Goal: Information Seeking & Learning: Learn about a topic

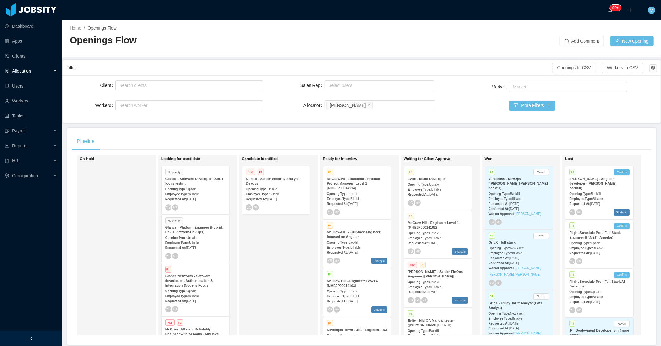
click at [242, 243] on div "Candidate Identified Hot P1 Kenect - Senior Security Analyst / Devops Opening T…" at bounding box center [285, 244] width 87 height 175
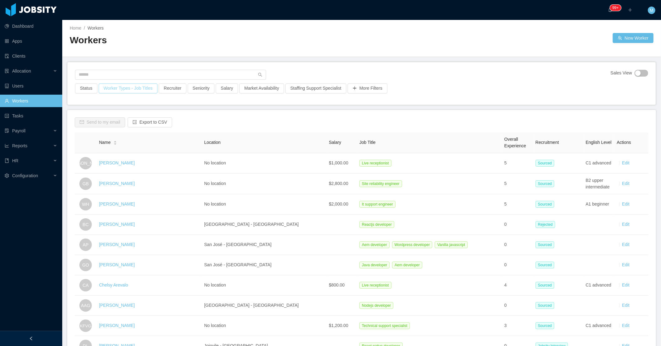
click at [115, 86] on button "Worker Types - Job Titles" at bounding box center [128, 88] width 59 height 10
click at [112, 145] on div "Job Titles" at bounding box center [126, 140] width 88 height 9
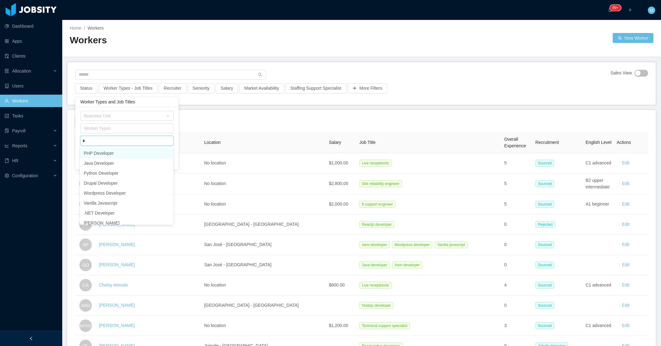
type input "**"
click at [122, 162] on li "Platform Engineer" at bounding box center [126, 163] width 93 height 10
click at [413, 45] on div "Home / Workers / Workers New Worker" at bounding box center [361, 38] width 599 height 37
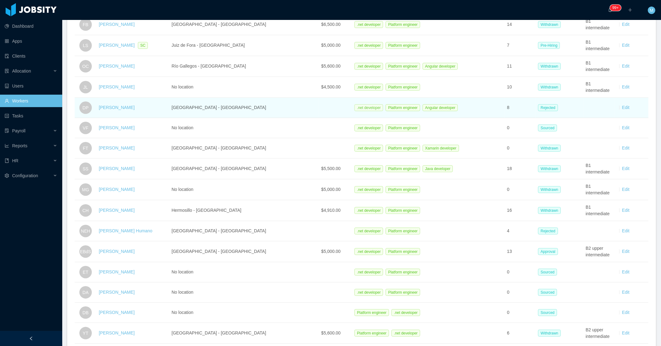
scroll to position [276, 0]
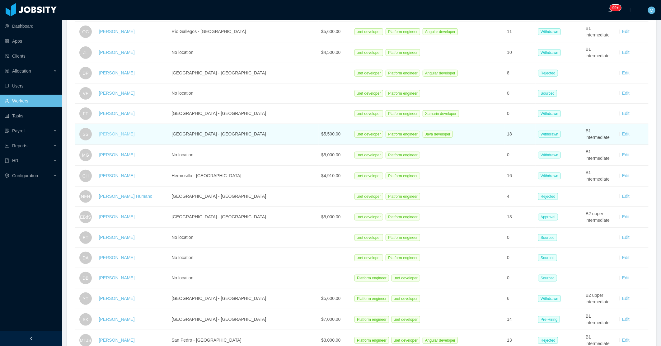
drag, startPoint x: 128, startPoint y: 133, endPoint x: 114, endPoint y: 136, distance: 15.0
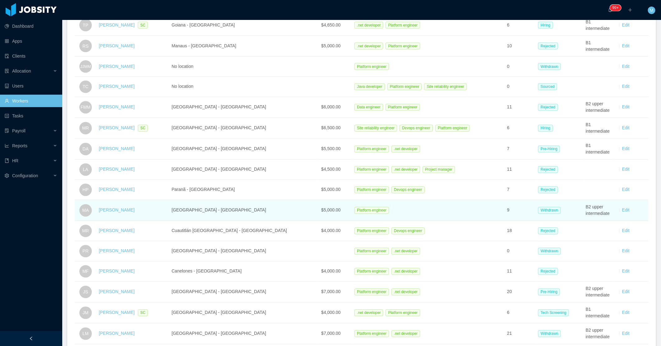
scroll to position [691, 0]
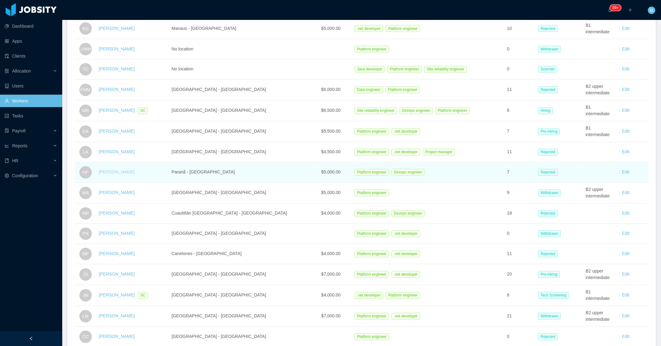
drag, startPoint x: 126, startPoint y: 171, endPoint x: 129, endPoint y: 173, distance: 3.2
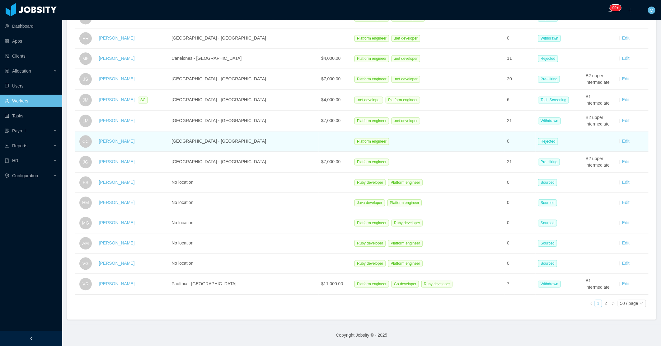
scroll to position [893, 0]
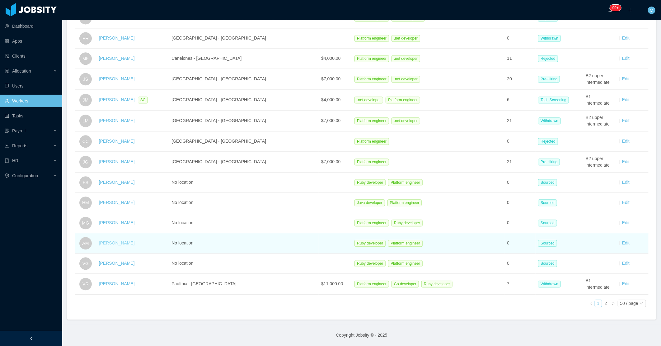
drag, startPoint x: 120, startPoint y: 238, endPoint x: 123, endPoint y: 239, distance: 3.2
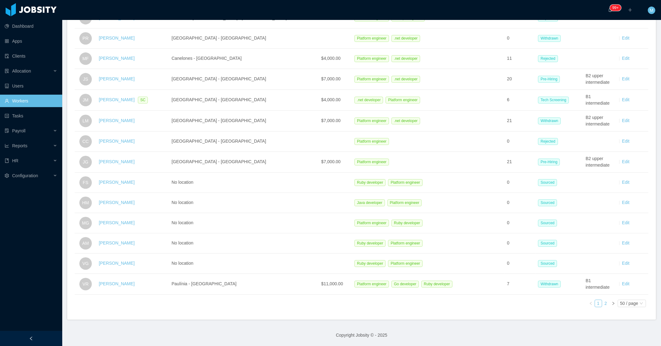
click at [602, 300] on link "2" at bounding box center [605, 303] width 7 height 7
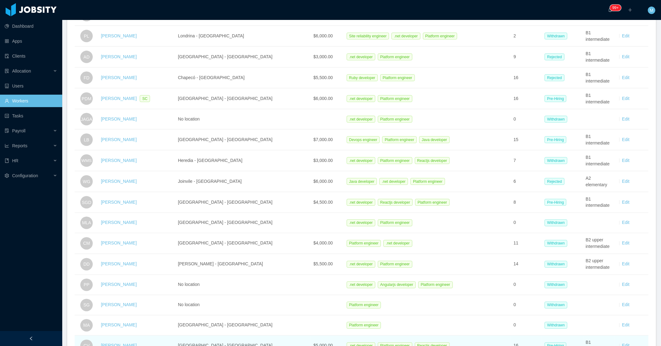
scroll to position [607, 0]
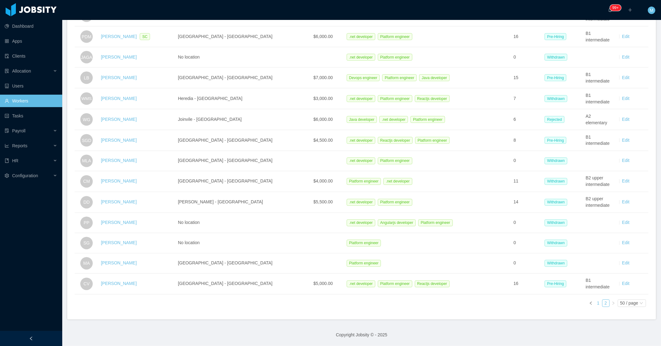
click at [595, 300] on link "1" at bounding box center [598, 303] width 7 height 7
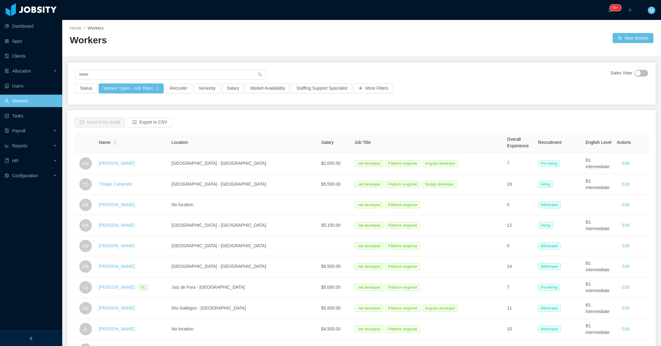
click at [545, 141] on span "Recruitment" at bounding box center [549, 142] width 23 height 5
click at [366, 88] on button "More Filters" at bounding box center [373, 88] width 40 height 10
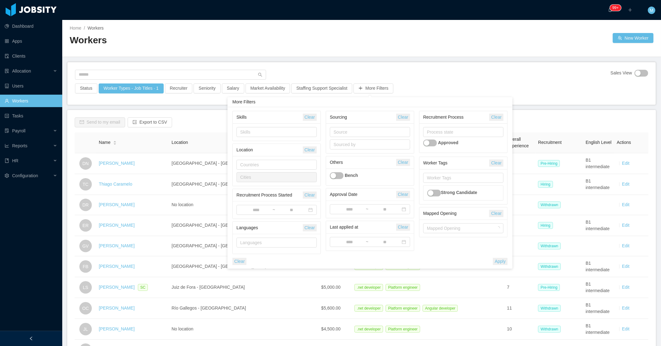
click at [448, 74] on div "Sales View Status Worker Types - Job Titles · 1 Recruiter Seniority Salary Mark…" at bounding box center [362, 83] width 588 height 42
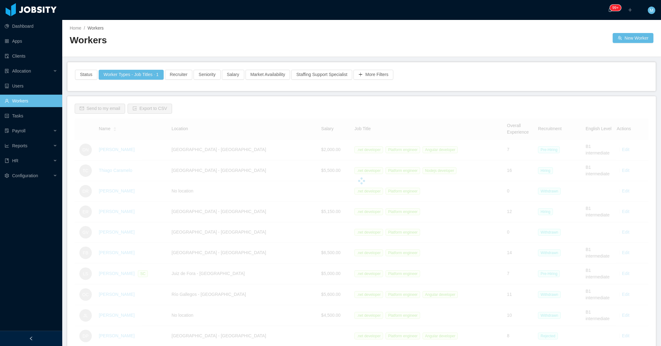
click at [385, 80] on div "More Filters" at bounding box center [373, 77] width 41 height 14
click at [376, 72] on button "More Filters" at bounding box center [373, 75] width 40 height 10
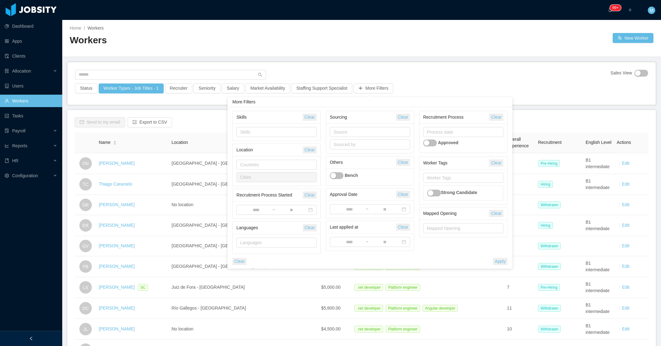
click at [429, 144] on button "button" at bounding box center [430, 142] width 14 height 7
click at [437, 65] on div "Sales View Status Worker Types - Job Titles · 1 Recruiter Seniority Salary Mark…" at bounding box center [362, 83] width 588 height 42
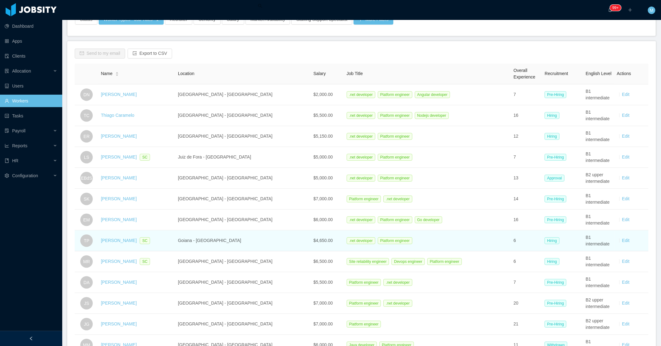
scroll to position [69, 0]
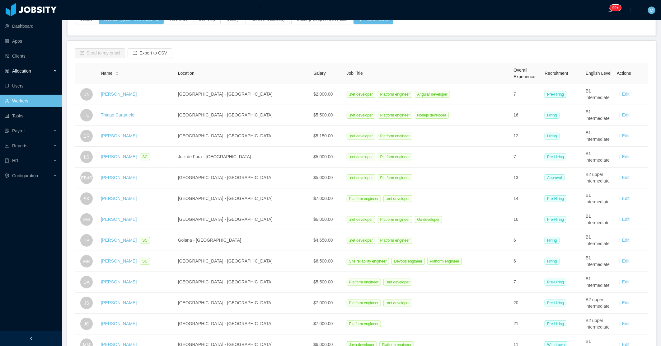
click at [44, 68] on div "Allocation" at bounding box center [31, 71] width 62 height 12
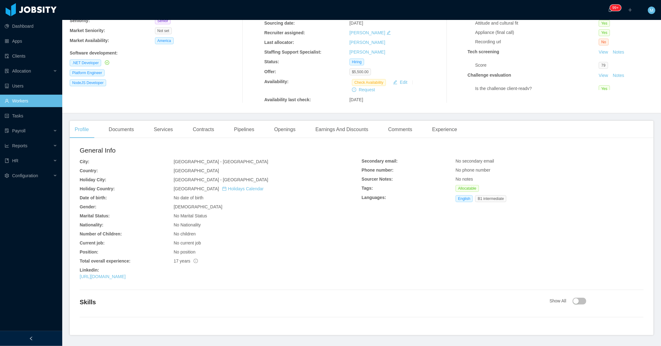
scroll to position [86, 0]
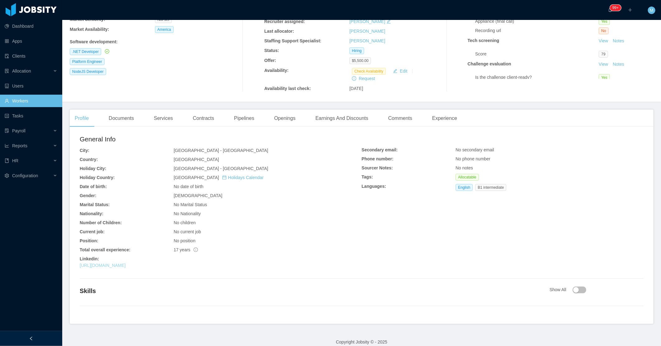
click at [126, 263] on link "https://www.linkedin.com/in/thiagocaramelo/" at bounding box center [103, 265] width 46 height 5
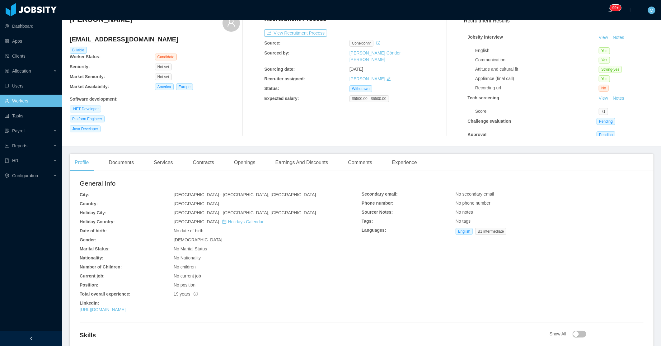
scroll to position [69, 0]
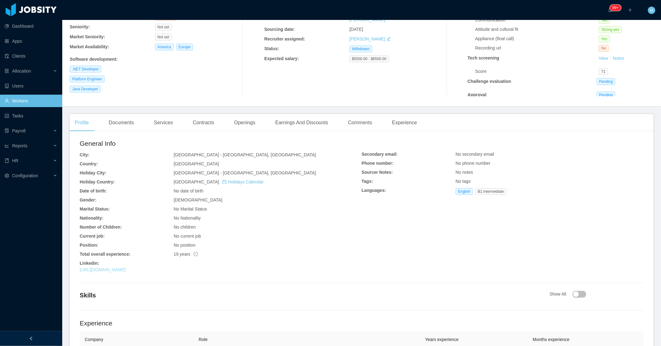
click at [126, 271] on link "[URL][DOMAIN_NAME]" at bounding box center [103, 269] width 46 height 5
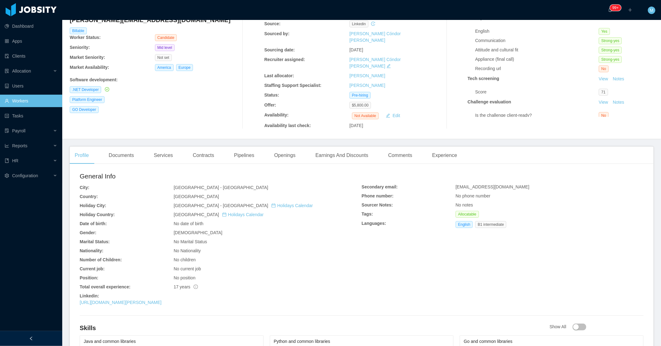
scroll to position [138, 0]
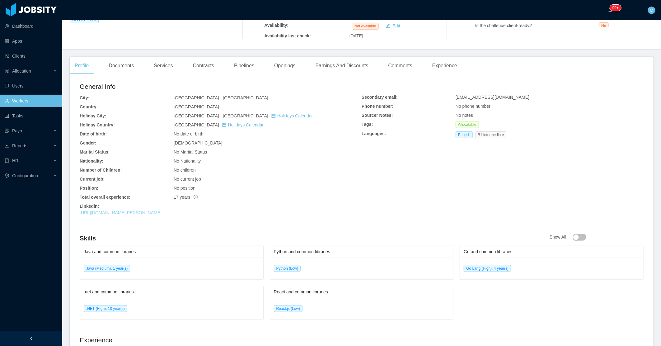
click at [161, 210] on link "https://www.linkedin.com/in/eduardo-marques-228a2b49" at bounding box center [121, 212] width 82 height 5
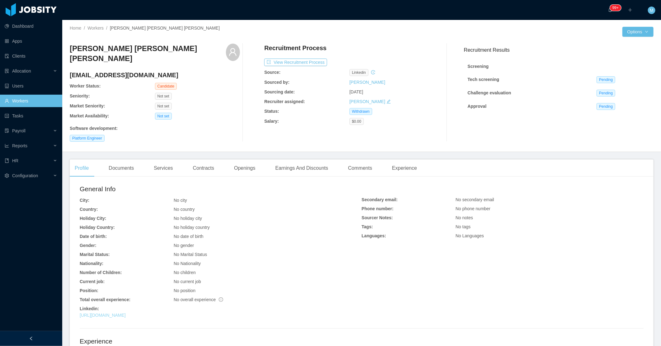
click at [126, 312] on link "https://co.linkedin.com/in/jojmartinezma" at bounding box center [103, 314] width 46 height 5
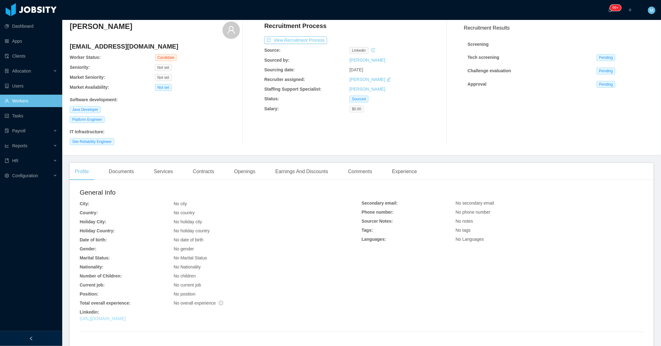
scroll to position [35, 0]
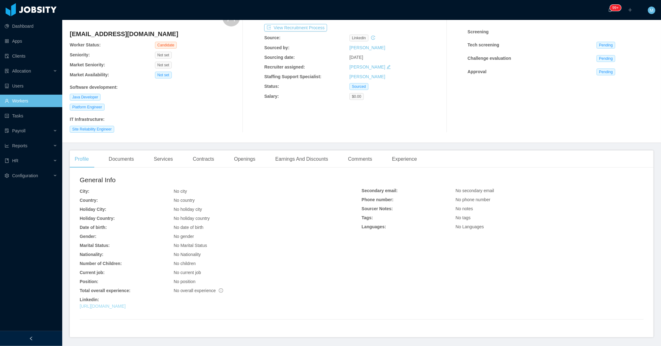
click at [126, 305] on link "[URL][DOMAIN_NAME]" at bounding box center [103, 305] width 46 height 5
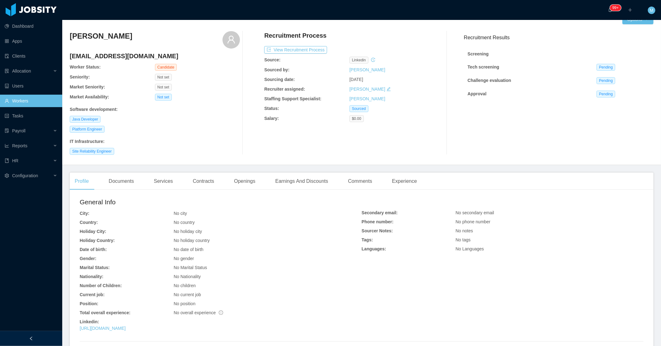
scroll to position [0, 0]
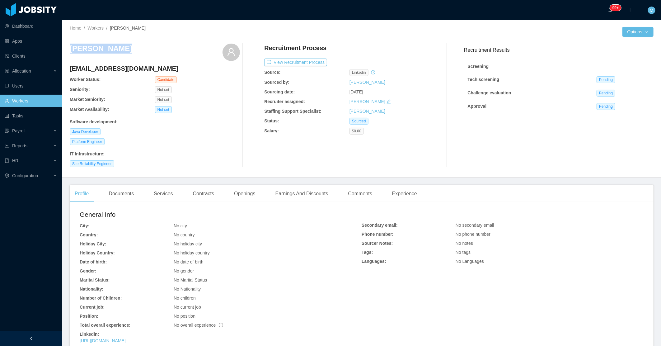
drag, startPoint x: 132, startPoint y: 49, endPoint x: 68, endPoint y: 50, distance: 64.4
click at [68, 50] on div "Home / Workers / Thiago Caiubi / Options Thiago Caiubi thiago.caiubi@gmail.com …" at bounding box center [361, 98] width 599 height 157
copy h3 "Thiago Caiubi"
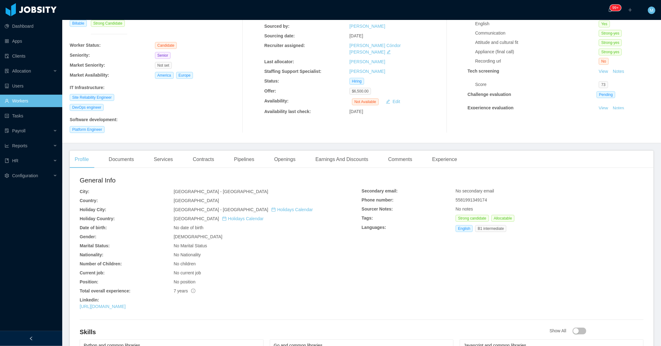
scroll to position [173, 0]
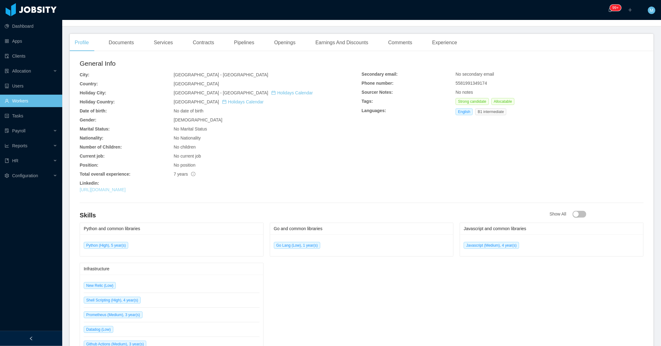
click at [126, 190] on link "https://br.linkedin.com/in/matheus-raz-332957164" at bounding box center [103, 189] width 46 height 5
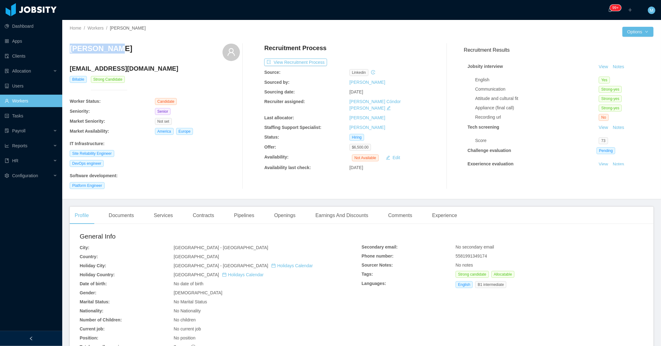
drag, startPoint x: 123, startPoint y: 54, endPoint x: 72, endPoint y: 52, distance: 50.5
click at [72, 52] on div "Matheus Raz" at bounding box center [155, 52] width 170 height 17
copy h3 "Matheus Raz"
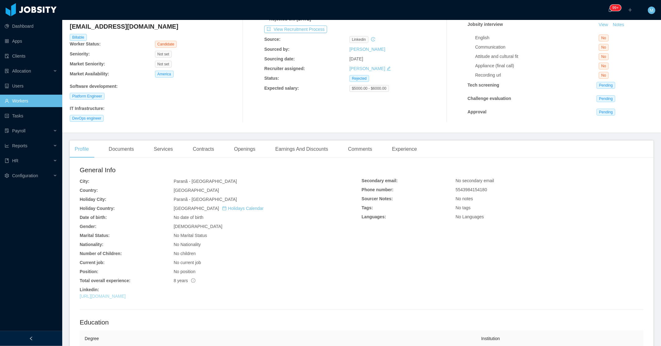
scroll to position [100, 0]
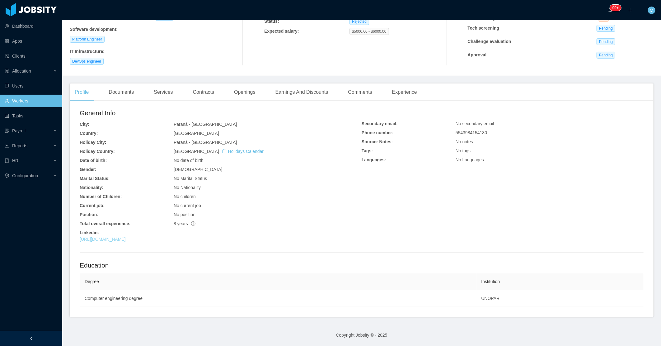
click at [126, 237] on link "https://br.linkedin.com/in/hpassarellisouza" at bounding box center [103, 238] width 46 height 5
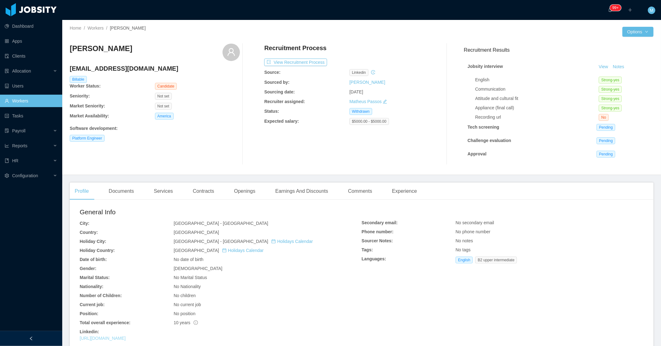
click at [126, 338] on link "[URL][DOMAIN_NAME]" at bounding box center [103, 337] width 46 height 5
drag, startPoint x: 129, startPoint y: 50, endPoint x: 72, endPoint y: 52, distance: 57.0
click at [72, 52] on div "[PERSON_NAME]" at bounding box center [155, 52] width 170 height 17
copy h3 "[PERSON_NAME]"
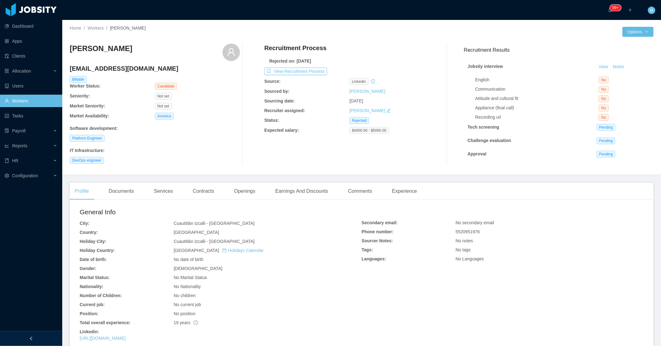
click at [151, 341] on div "https://mx.linkedin.com/in/mario-rodriguez-71424061" at bounding box center [221, 338] width 282 height 7
click at [126, 339] on link "https://mx.linkedin.com/in/mario-rodriguez-71424061" at bounding box center [103, 337] width 46 height 5
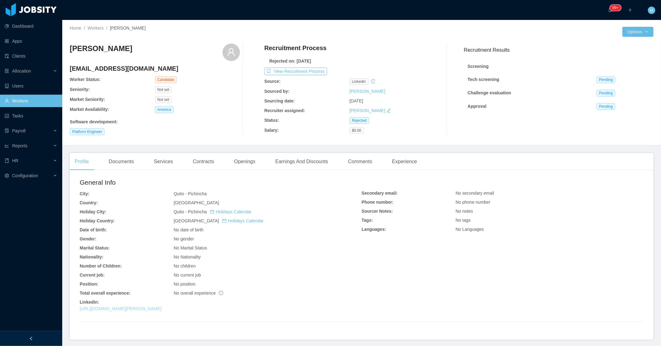
click at [149, 309] on link "[URL][DOMAIN_NAME][PERSON_NAME]" at bounding box center [121, 308] width 82 height 5
click at [360, 123] on span "Rejected" at bounding box center [359, 120] width 20 height 7
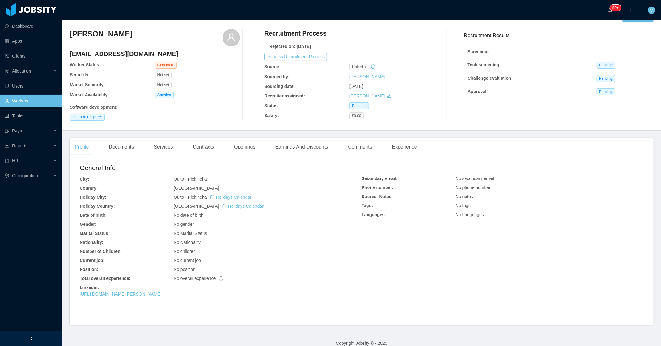
scroll to position [23, 0]
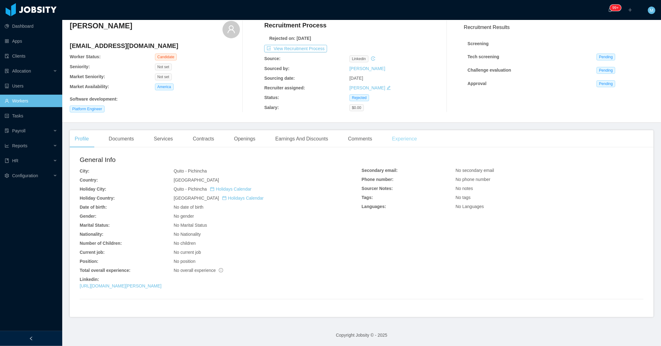
click at [394, 143] on div "Experience" at bounding box center [404, 138] width 35 height 17
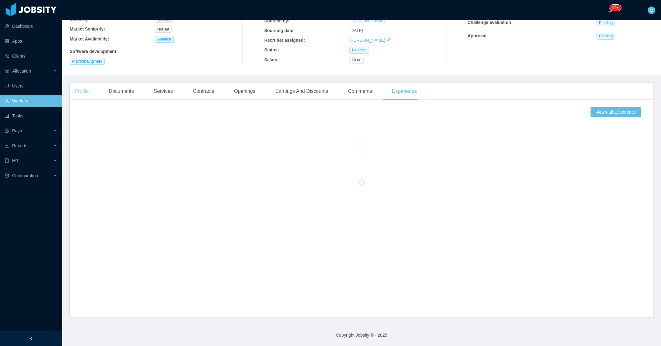
click at [86, 86] on div "Profile" at bounding box center [82, 90] width 24 height 17
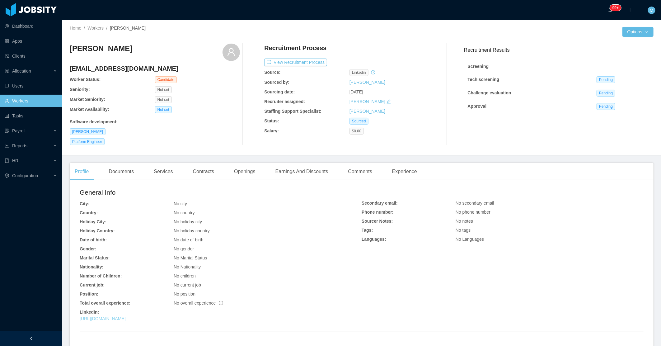
click at [126, 321] on link "https://www.linkedin.com/in/fschuindt/?originalSubdomain=br" at bounding box center [103, 318] width 46 height 5
click at [126, 318] on link "[URL][DOMAIN_NAME]" at bounding box center [103, 318] width 46 height 5
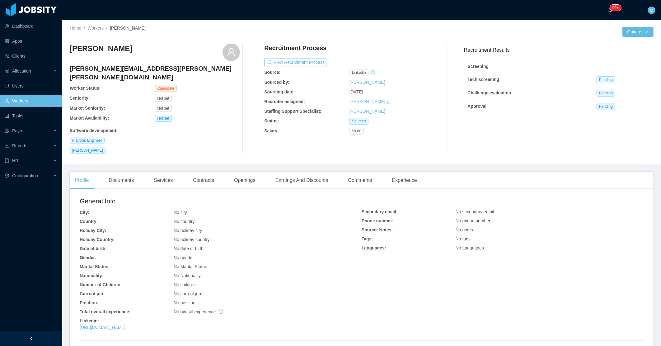
click at [185, 324] on div "General Info City: No city Country: No country Holiday City: No holiday city Ho…" at bounding box center [221, 264] width 282 height 137
click at [126, 325] on link "https://www.linkedin.com/in/marcgimenes/?originalSubdomain=br" at bounding box center [103, 327] width 46 height 5
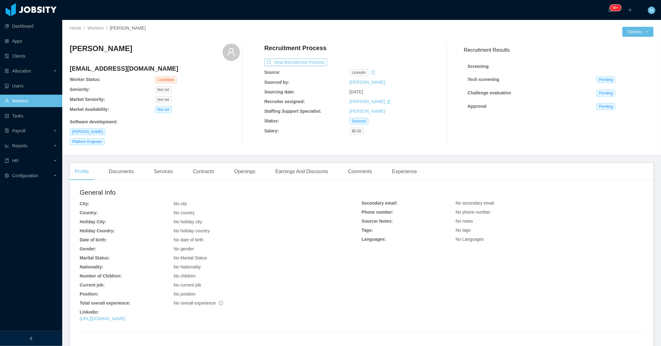
click at [154, 322] on div "General Info City: No city Country: No country Holiday City: No holiday city Ho…" at bounding box center [221, 255] width 282 height 137
click at [126, 318] on link "https://www.linkedin.com/in/alanmachado/" at bounding box center [103, 318] width 46 height 5
click at [126, 319] on link "https://www.linkedin.com/in/viniciusgama/" at bounding box center [103, 318] width 46 height 5
click at [126, 316] on link "https://www.linkedin.com/in/viniciusgama/" at bounding box center [103, 318] width 46 height 5
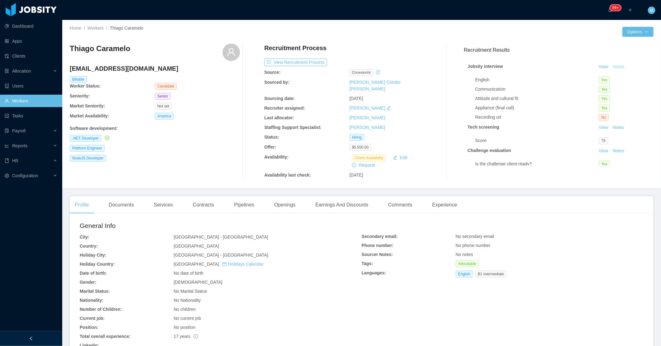
click at [611, 65] on button "Notes" at bounding box center [618, 66] width 16 height 7
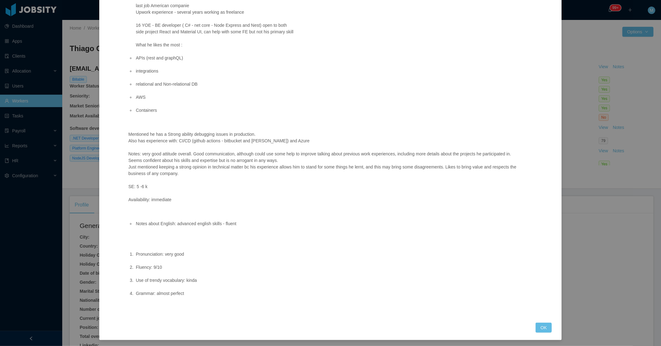
scroll to position [76, 0]
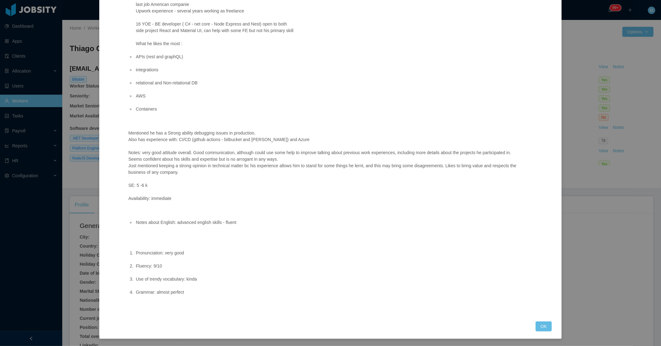
drag, startPoint x: 542, startPoint y: 333, endPoint x: 537, endPoint y: 331, distance: 5.4
click at [542, 333] on div "Jobsity interview Notes about candidate: (personality, communication skills, so…" at bounding box center [330, 147] width 463 height 384
click at [537, 330] on button "OK" at bounding box center [543, 326] width 16 height 10
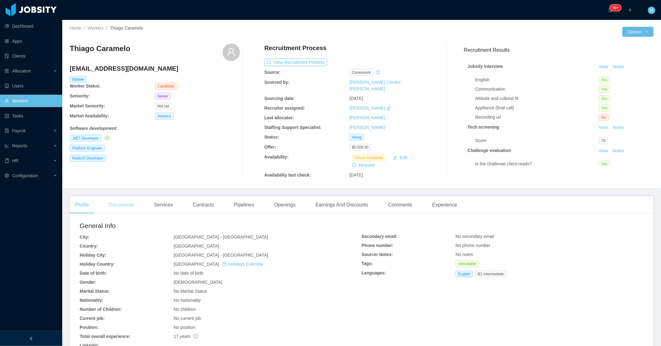
click at [131, 198] on div "Documents" at bounding box center [121, 204] width 35 height 17
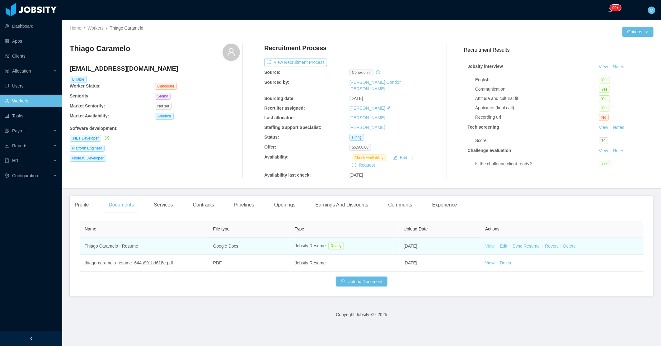
click at [488, 243] on link "View" at bounding box center [489, 245] width 9 height 5
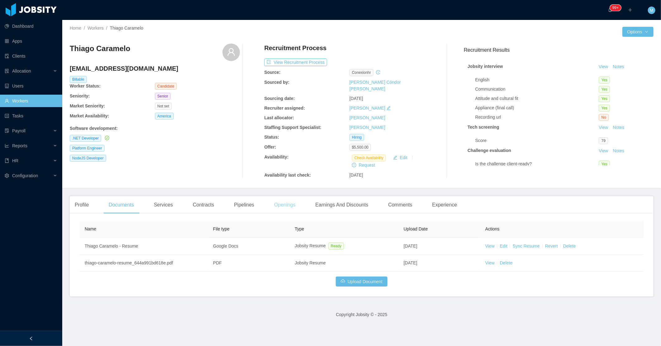
click at [285, 196] on div "Openings" at bounding box center [284, 204] width 31 height 17
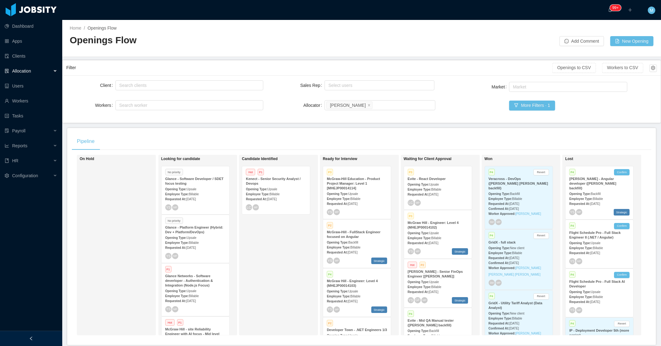
click at [49, 70] on div "Allocation" at bounding box center [31, 71] width 62 height 12
